Goal: Transaction & Acquisition: Purchase product/service

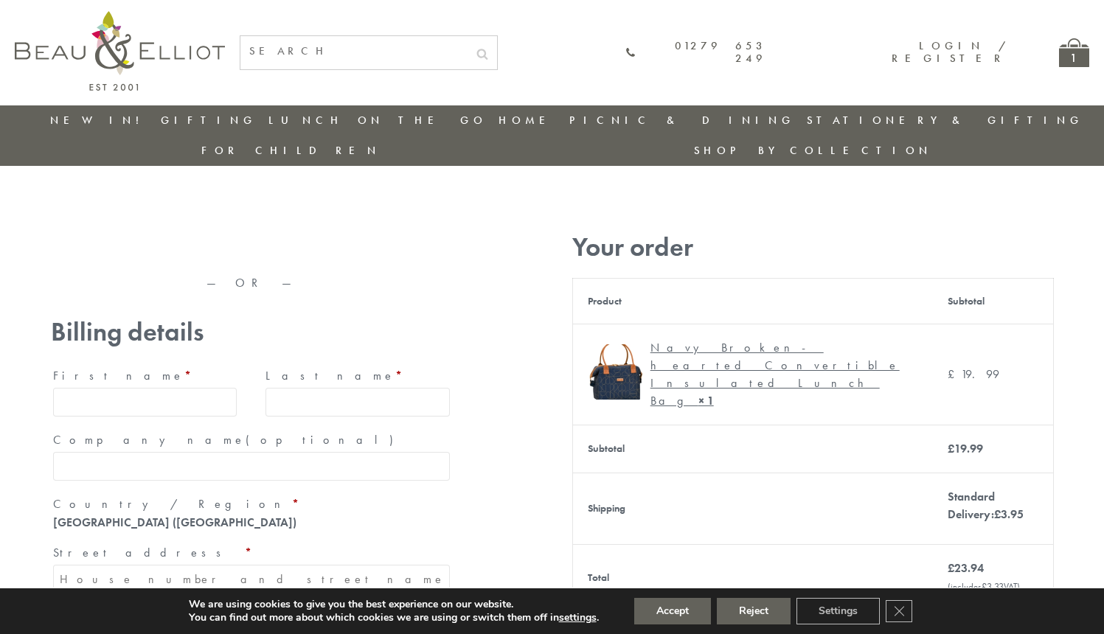
type input "maria33@yahoo.com"
type input "Maria"
type input "Williams"
type input "23, Scottsdale, Happytown"
type input "London"
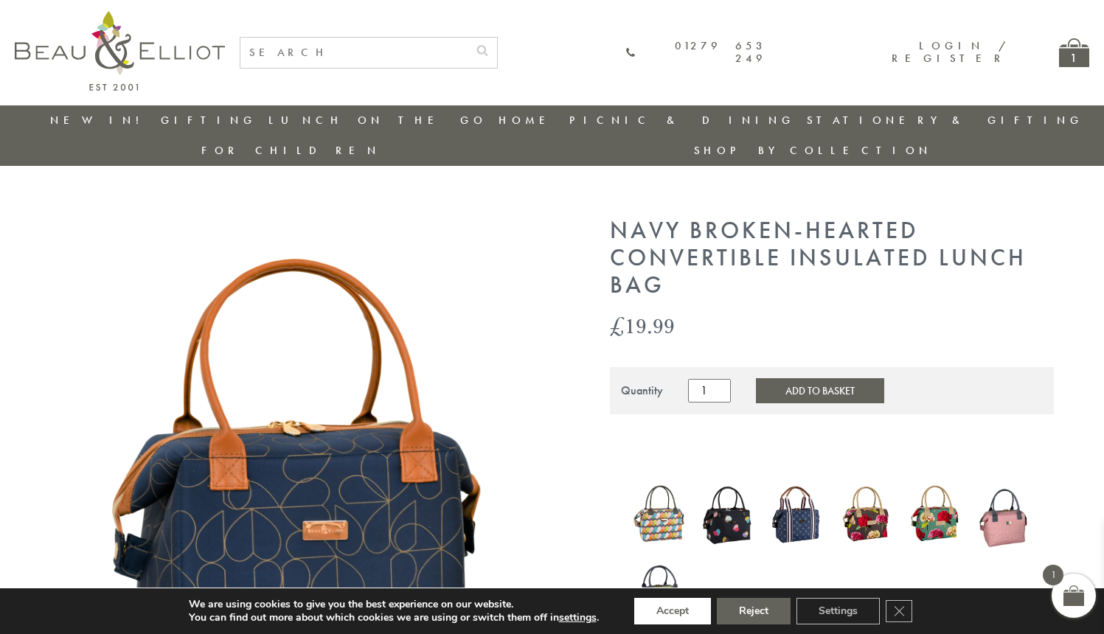
click at [674, 612] on button "Accept" at bounding box center [672, 611] width 77 height 27
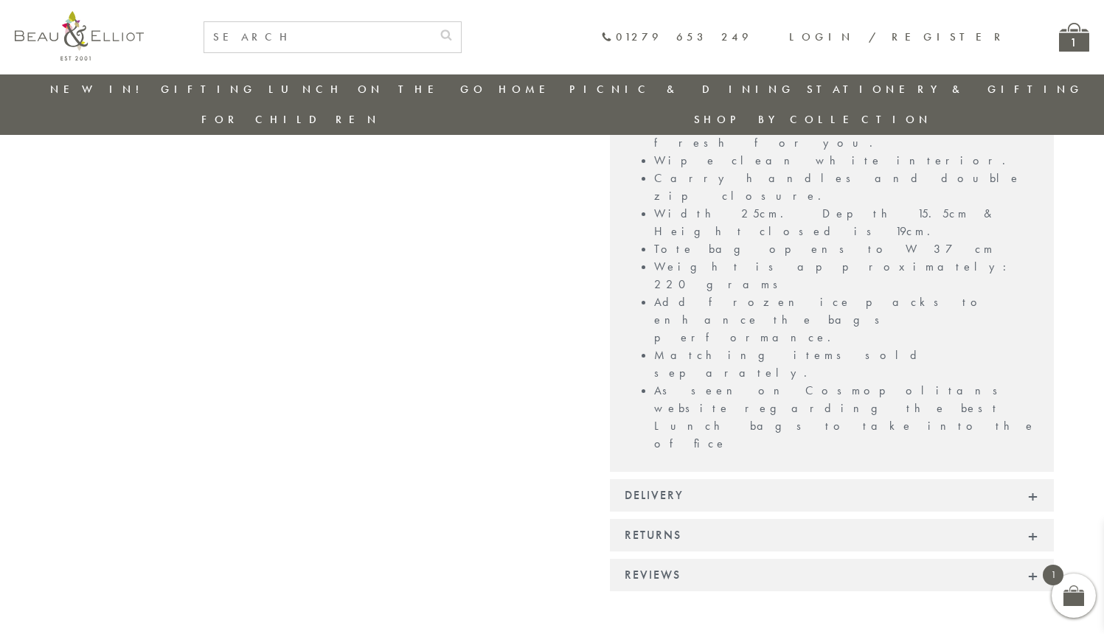
scroll to position [1191, 0]
